Goal: Obtain resource: Obtain resource

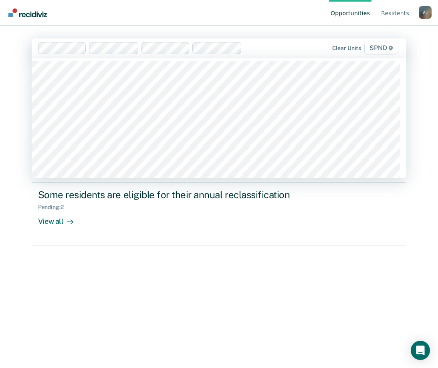
click at [269, 49] on div at bounding box center [267, 47] width 45 height 9
type input "spnd"
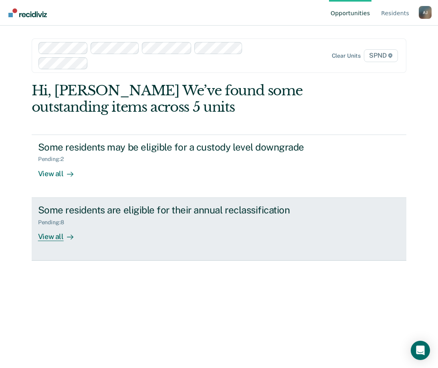
click at [52, 237] on div "View all" at bounding box center [60, 234] width 45 height 16
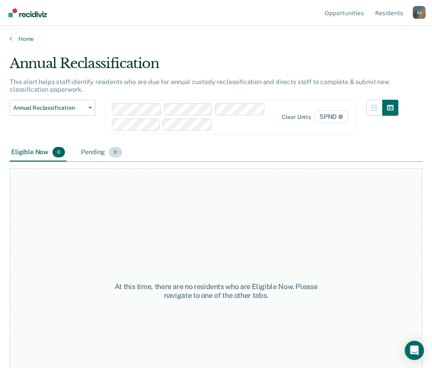
click at [95, 156] on div "Pending 8" at bounding box center [101, 153] width 44 height 18
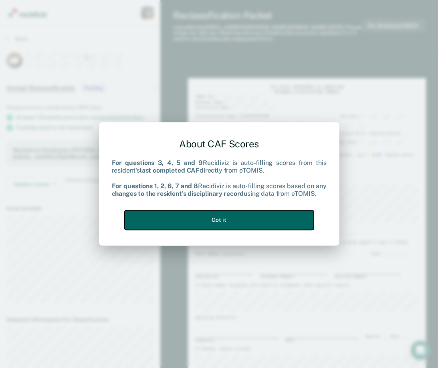
click at [258, 218] on button "Got it" at bounding box center [219, 220] width 189 height 20
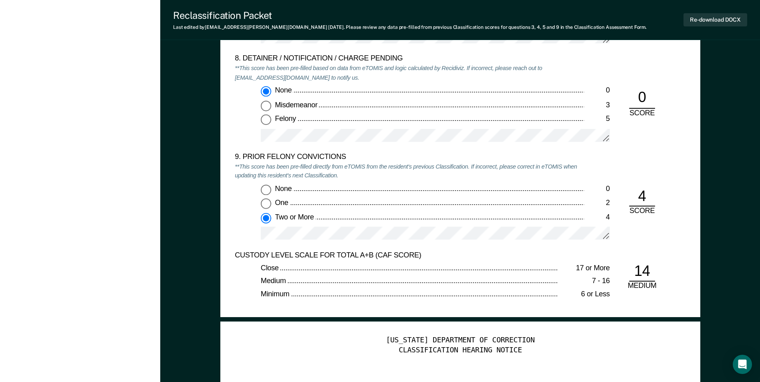
scroll to position [1924, 0]
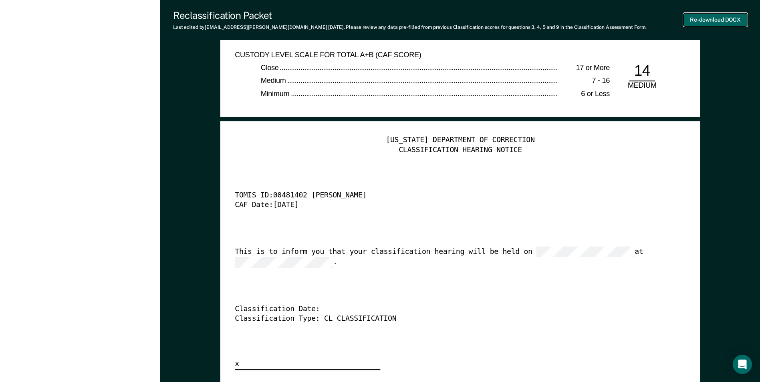
click at [438, 22] on button "Re-download DOCX" at bounding box center [716, 19] width 64 height 13
type textarea "x"
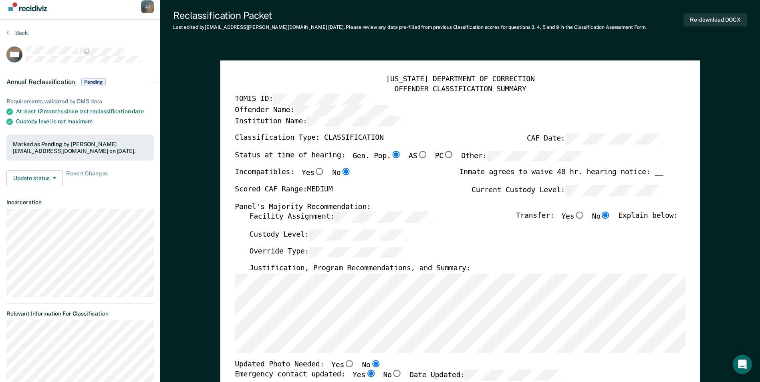
scroll to position [0, 0]
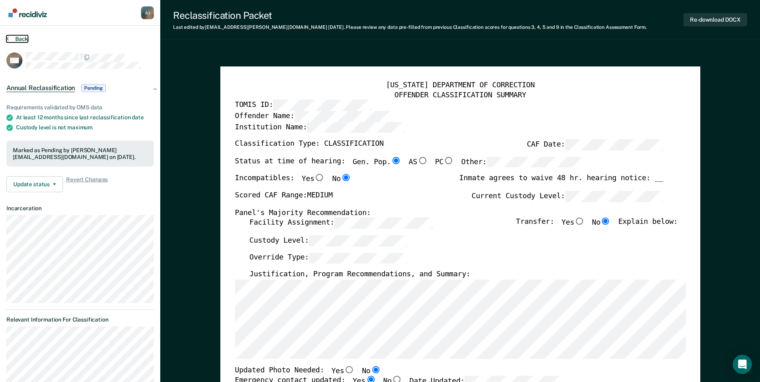
click at [9, 40] on button "Back" at bounding box center [17, 38] width 22 height 7
